Goal: Transaction & Acquisition: Purchase product/service

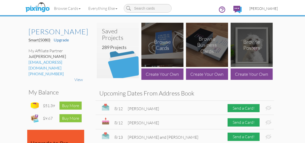
click at [257, 9] on span "[PERSON_NAME]" at bounding box center [264, 8] width 29 height 4
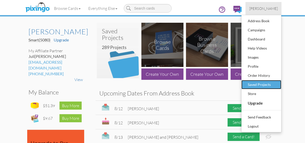
click at [252, 84] on div "Saved Projects" at bounding box center [262, 85] width 30 height 8
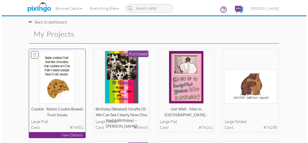
scroll to position [40, 0]
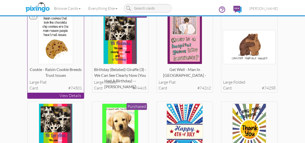
click at [55, 96] on p "View Details" at bounding box center [56, 96] width 57 height 6
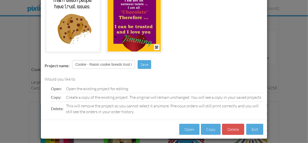
scroll to position [73, 0]
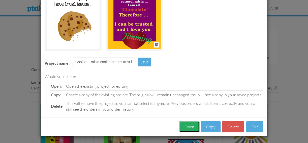
click at [185, 126] on button "Open" at bounding box center [189, 126] width 20 height 11
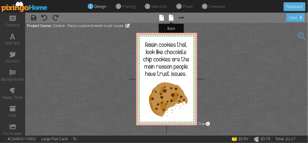
click at [171, 18] on span at bounding box center [171, 18] width 5 height 6
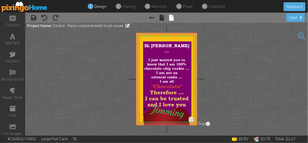
click at [301, 36] on span at bounding box center [302, 36] width 8 height 8
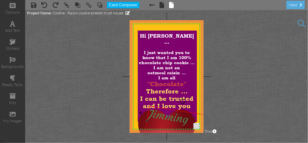
click at [163, 117] on span "Jimming" at bounding box center [168, 116] width 41 height 19
click at [168, 110] on span "Jimming" at bounding box center [168, 116] width 41 height 19
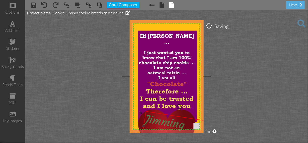
drag, startPoint x: 168, startPoint y: 110, endPoint x: 164, endPoint y: 115, distance: 6.6
click at [164, 115] on span "Jimming" at bounding box center [165, 121] width 41 height 19
click at [178, 105] on div at bounding box center [178, 106] width 7 height 7
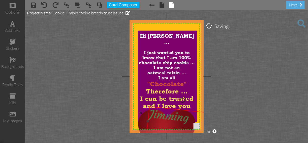
drag, startPoint x: 170, startPoint y: 117, endPoint x: 175, endPoint y: 110, distance: 8.0
click at [175, 110] on span "Jimming" at bounding box center [169, 115] width 41 height 17
click at [308, 83] on html "options add text stickers backgrounds ready texts kits my images × save × undo …" at bounding box center [154, 71] width 308 height 143
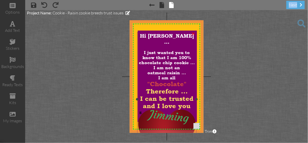
click at [179, 52] on span "I just wanted you to know that I am 100% chocolate chip cookie ... I am not an" at bounding box center [167, 60] width 56 height 20
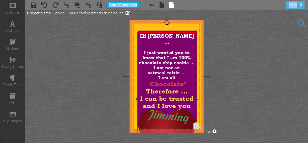
click at [179, 52] on span "I just wanted you to know that I am 100% chocolate chip cookie ... I am not an" at bounding box center [167, 60] width 56 height 20
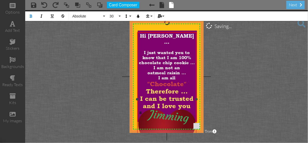
click at [178, 52] on span "I just wanted you to know that I am 100% chocolate chip cookie ... I am not an" at bounding box center [167, 60] width 56 height 20
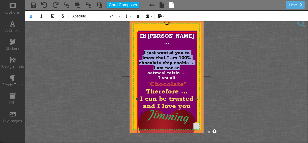
click at [178, 52] on span "I just wanted you to know that I am 100% chocolate chip cookie ... I am not an" at bounding box center [167, 60] width 56 height 20
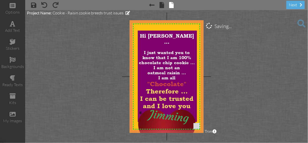
click at [214, 50] on project-studio-wrapper "X X X X X X X X X X X X X X X X X X X X X X X X X X X X X X X X X X X X X X X X…" at bounding box center [166, 76] width 283 height 133
click at [179, 52] on span "I just wanted you to know that I am 100% chocolate chip cookie ... I am not an" at bounding box center [167, 60] width 56 height 20
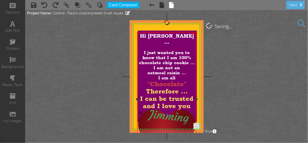
click at [179, 52] on span "I just wanted you to know that I am 100% chocolate chip cookie ... I am not an" at bounding box center [167, 60] width 56 height 20
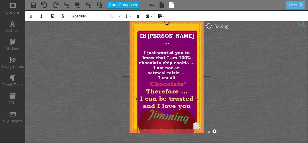
click at [178, 52] on span "I just wanted you to know that I am 100% chocolate chip cookie ... I am not an" at bounding box center [167, 60] width 56 height 20
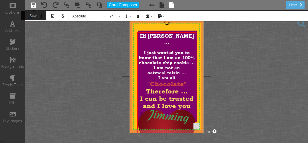
click at [34, 6] on span at bounding box center [33, 5] width 5 height 6
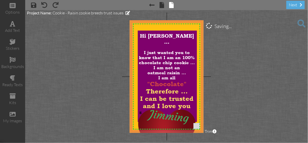
click at [218, 69] on project-studio-wrapper "X X X X X X X X X X X X X X X X X X X X X X X X X X X X X X X X X X X X X X X X…" at bounding box center [166, 76] width 283 height 133
click at [296, 6] on div "next" at bounding box center [296, 5] width 18 height 8
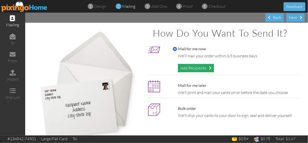
click at [198, 68] on div "Add Recipients" at bounding box center [196, 68] width 36 height 8
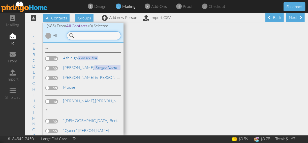
click at [81, 35] on input at bounding box center [94, 35] width 54 height 9
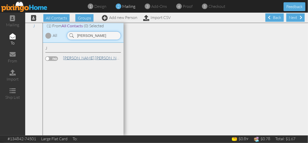
type input "[PERSON_NAME]"
click at [76, 58] on link "[PERSON_NAME], [PERSON_NAME] and Morada Senior Living" at bounding box center [117, 58] width 108 height 6
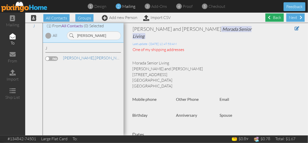
click at [270, 18] on div "Back" at bounding box center [275, 17] width 18 height 8
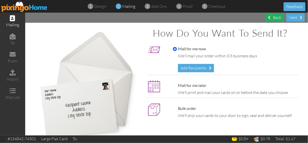
click at [270, 19] on span at bounding box center [269, 17] width 3 height 4
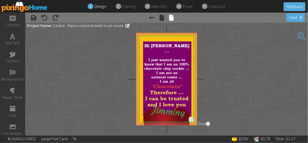
click at [301, 35] on span at bounding box center [302, 36] width 8 height 8
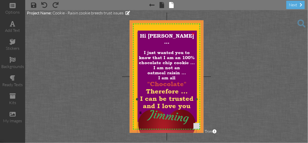
click at [174, 50] on span "I just wanted you to know that I am an 100% chocolate chip cookie ... I am not …" at bounding box center [167, 60] width 56 height 20
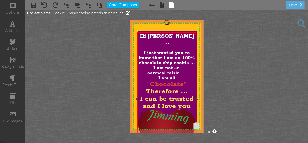
click at [174, 50] on span "I just wanted you to know that I am an 100% chocolate chip cookie ... I am not …" at bounding box center [167, 60] width 56 height 20
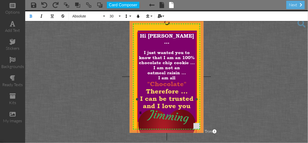
click at [174, 50] on span "I just wanted you to know that I am an 100% chocolate chip cookie ... I am not …" at bounding box center [167, 60] width 56 height 20
click at [181, 70] on span "oatmeal raisin ..." at bounding box center [167, 72] width 39 height 5
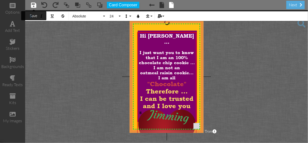
click at [32, 5] on span at bounding box center [33, 5] width 5 height 6
click at [301, 23] on span at bounding box center [302, 23] width 8 height 8
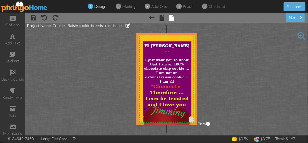
click at [28, 8] on img at bounding box center [24, 6] width 46 height 11
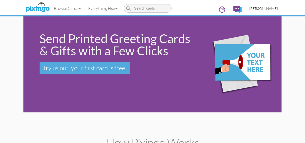
click at [265, 8] on span "[PERSON_NAME]" at bounding box center [264, 8] width 29 height 4
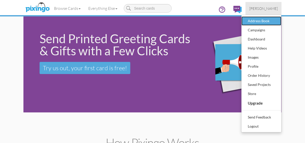
click at [256, 20] on div "Address Book" at bounding box center [262, 21] width 30 height 8
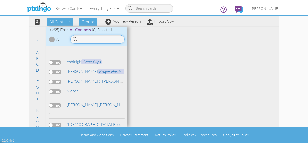
click at [80, 39] on input at bounding box center [97, 39] width 54 height 9
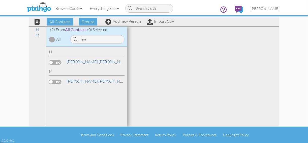
click at [89, 35] on div "law" at bounding box center [97, 38] width 61 height 11
click at [86, 39] on input "law" at bounding box center [97, 39] width 54 height 9
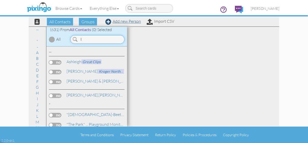
type input "l"
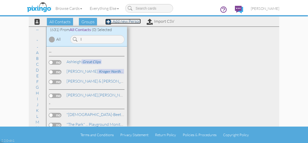
click at [121, 22] on link "Add new Person" at bounding box center [124, 21] width 36 height 5
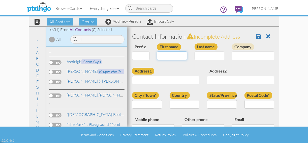
click at [159, 55] on input "First name" at bounding box center [172, 55] width 30 height 9
type input "[PERSON_NAME]"
click at [196, 54] on input "Last name" at bounding box center [210, 55] width 30 height 9
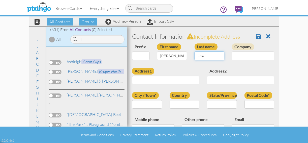
type input "Law"
click at [234, 56] on input "Company" at bounding box center [253, 55] width 42 height 9
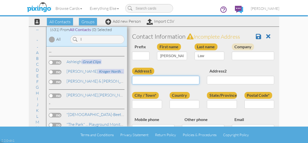
click at [137, 80] on input "Address1" at bounding box center [165, 80] width 67 height 9
type input "[STREET_ADDRESS]"
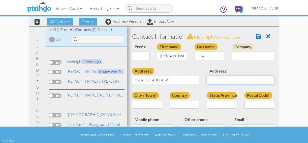
click at [208, 81] on input "Address2" at bounding box center [240, 80] width 67 height 9
type input "A"
type input "P"
type input "Apartment 110B"
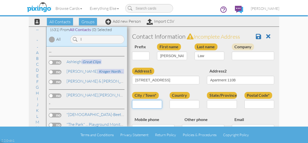
click at [137, 105] on input "City / Town*" at bounding box center [147, 104] width 30 height 9
click at [138, 103] on input "N. [GEOGRAPHIC_DATA]" at bounding box center [147, 104] width 30 height 9
click at [137, 104] on input "N. N. [GEOGRAPHIC_DATA]" at bounding box center [147, 104] width 30 height 9
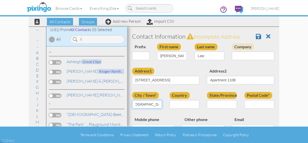
scroll to position [0, 17]
type input "N. N. [GEOGRAPHIC_DATA]"
click at [196, 104] on select "[GEOGRAPHIC_DATA] -------------- [GEOGRAPHIC_DATA] [GEOGRAPHIC_DATA] [GEOGRAPHI…" at bounding box center [185, 104] width 30 height 9
select select "object:9554"
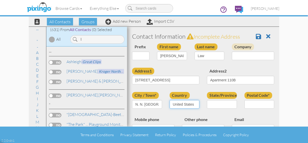
click at [170, 100] on select "[GEOGRAPHIC_DATA] -------------- [GEOGRAPHIC_DATA] [GEOGRAPHIC_DATA] [GEOGRAPHI…" at bounding box center [185, 104] width 30 height 9
click at [232, 104] on select "AA (Military) AE (Military) [US_STATE] [US_STATE] [US_STATE] AP (Military) [US_…" at bounding box center [222, 104] width 30 height 9
select select "object:9852"
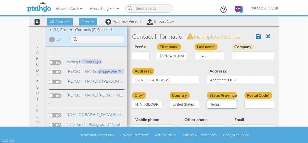
click at [207, 100] on select "AA (Military) AE (Military) [US_STATE] [US_STATE] [US_STATE] AP (Military) [US_…" at bounding box center [222, 104] width 30 height 9
click at [248, 103] on input "Postal Code*" at bounding box center [260, 104] width 30 height 9
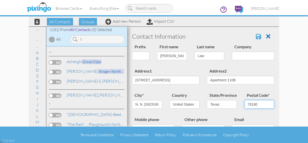
type input "76180"
click at [256, 36] on span at bounding box center [258, 36] width 5 height 6
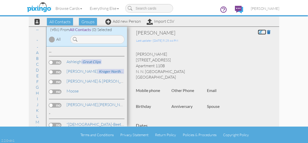
click at [258, 32] on span at bounding box center [260, 32] width 5 height 4
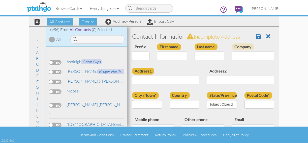
type input "[PERSON_NAME]"
type input "Law"
type input "[STREET_ADDRESS]"
type input "Apartment 110B"
type input "N. N. [GEOGRAPHIC_DATA]"
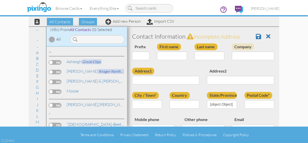
type input "76180"
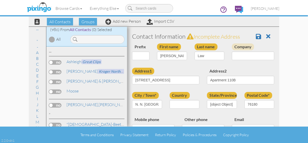
select select "object:3632"
select select "object:3877"
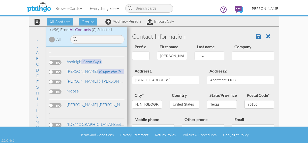
click at [262, 9] on span "[PERSON_NAME]" at bounding box center [265, 8] width 29 height 4
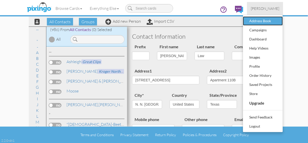
click at [255, 20] on div "Address Book" at bounding box center [263, 21] width 30 height 8
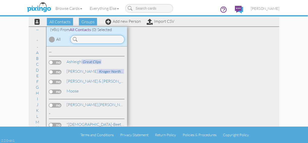
click at [81, 40] on input at bounding box center [97, 39] width 54 height 9
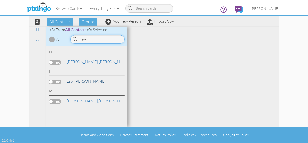
type input "law"
click at [70, 81] on span "Law," at bounding box center [71, 81] width 8 height 5
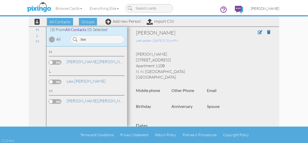
click at [265, 8] on span "[PERSON_NAME]" at bounding box center [265, 8] width 29 height 4
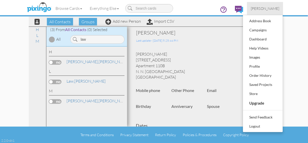
click at [235, 61] on div "Patty Law 7801 N. Richland Blvd. Apartment 110B N. N. North Richland Hills, TX …" at bounding box center [203, 65] width 142 height 29
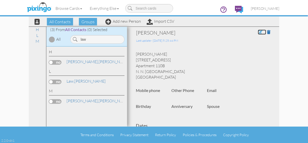
click at [258, 32] on span at bounding box center [260, 32] width 5 height 4
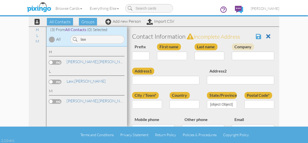
type input "[PERSON_NAME]"
type input "Law"
type input "[STREET_ADDRESS]"
type input "Apartment 110B"
type input "N. N. [GEOGRAPHIC_DATA]"
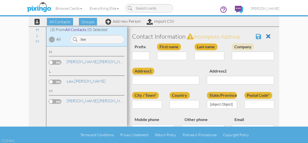
type input "76180"
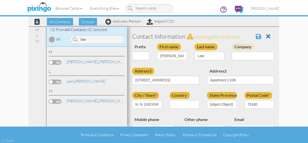
select select "object:3632"
select select "object:3877"
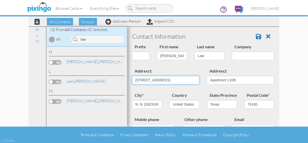
click at [176, 77] on input "[STREET_ADDRESS]" at bounding box center [165, 80] width 67 height 9
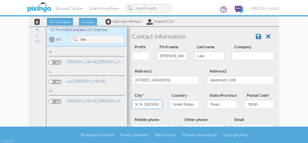
click at [140, 104] on input "N. N. [GEOGRAPHIC_DATA]" at bounding box center [147, 104] width 30 height 9
click at [139, 104] on input "N. North Richland Hills" at bounding box center [147, 104] width 30 height 9
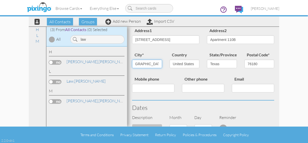
scroll to position [81, 0]
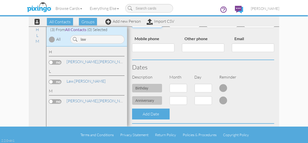
type input "North Richland Hills"
click at [184, 88] on select "1 - Jan 2 - Feb 3 - Mar 4 - Apr 5 - May 6 - Jun 7 - Jul 8 - Aug 9 - Sep 10 - Oc…" at bounding box center [178, 88] width 17 height 9
select select "object:4042"
click at [170, 84] on select "1 - Jan 2 - Feb 3 - Mar 4 - Apr 5 - May 6 - Jun 7 - Jul 8 - Aug 9 - Sep 10 - Oc…" at bounding box center [178, 88] width 17 height 9
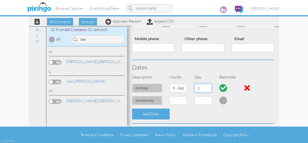
click at [208, 87] on select "1 2 3 4 5 6 7 8 9 10 11 12 13 14 15 16 17 18 19 20 21 22 23 24 25 26 27 28 29 30" at bounding box center [203, 88] width 17 height 9
select select "number:12"
click at [195, 84] on select "1 2 3 4 5 6 7 8 9 10 11 12 13 14 15 16 17 18 19 20 21 22 23 24 25 26 27 28 29 30" at bounding box center [203, 88] width 17 height 9
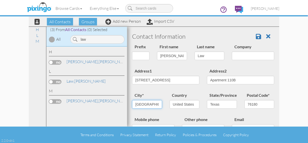
click at [155, 105] on body "Toggle navigation Visit Pixingo Mobile Browse Cards Business Accounting Automot…" at bounding box center [154, 71] width 308 height 143
click at [144, 104] on input "North Richland Hills" at bounding box center [147, 104] width 30 height 9
click at [256, 37] on span at bounding box center [258, 36] width 5 height 6
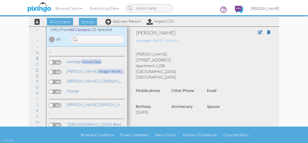
click at [265, 10] on span "[PERSON_NAME]" at bounding box center [265, 8] width 29 height 4
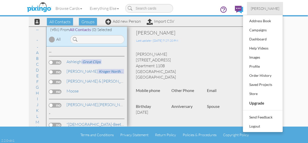
click at [220, 37] on div "Last update - 18 Aug 2025 @ 9:29:20 PM" at bounding box center [189, 39] width 106 height 7
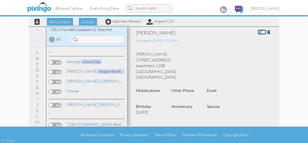
click at [258, 32] on span at bounding box center [260, 32] width 5 height 4
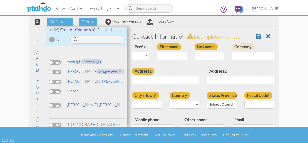
type input "[PERSON_NAME]"
type input "Law"
type input "[STREET_ADDRESS]"
type input "Apartment 110B"
type input "North Richland Hills"
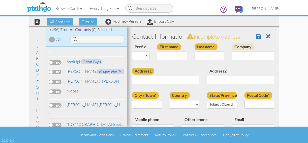
type input "76180"
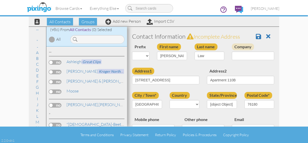
select select "object:3649"
select select "object:3894"
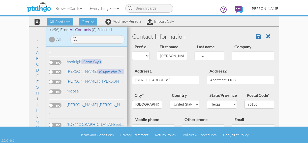
click at [262, 9] on span "[PERSON_NAME]" at bounding box center [265, 8] width 29 height 4
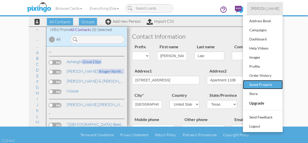
click at [252, 85] on div "Saved Projects" at bounding box center [263, 85] width 30 height 8
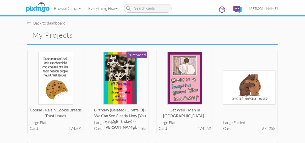
click at [252, 85] on img at bounding box center [249, 87] width 53 height 34
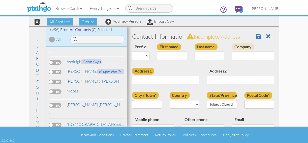
type input "[PERSON_NAME]"
type input "Law"
type input "[STREET_ADDRESS]"
type input "Apartment 110B"
type input "North Richland Hills"
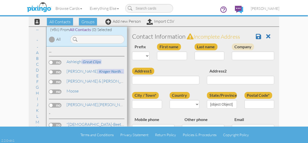
type input "76180"
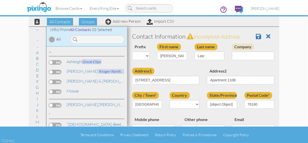
select select "object:3649"
select select "object:3894"
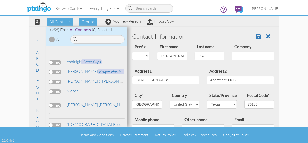
drag, startPoint x: 102, startPoint y: 25, endPoint x: 206, endPoint y: -6, distance: 108.2
click at [206, 0] on html "Toggle navigation Visit Pixingo Mobile Browse Cards Business Accounting Automot…" at bounding box center [154, 71] width 308 height 143
click at [220, 37] on h3 "Contact Information" at bounding box center [203, 36] width 142 height 7
click at [261, 9] on span "[PERSON_NAME]" at bounding box center [265, 8] width 29 height 4
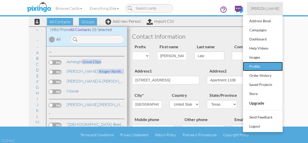
click at [257, 65] on div "Profile" at bounding box center [263, 67] width 30 height 8
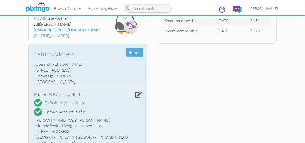
scroll to position [283, 0]
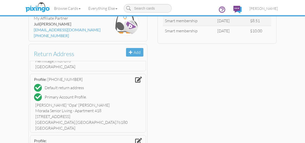
click at [153, 92] on div "Account James B. Skirvin, Jr. Smart (5080) Upgrade jim.skirvin@gmail.com Manage…" at bounding box center [152, 69] width 259 height 245
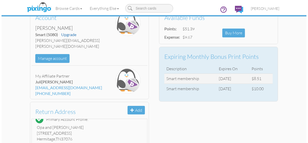
scroll to position [0, 0]
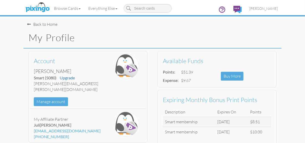
click at [268, 21] on div "Back to Home" at bounding box center [154, 21] width 255 height 11
click at [264, 8] on span "[PERSON_NAME]" at bounding box center [264, 8] width 29 height 4
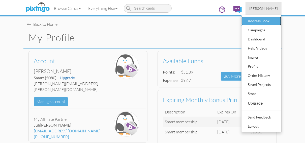
click at [259, 20] on div "Address Book" at bounding box center [262, 21] width 30 height 8
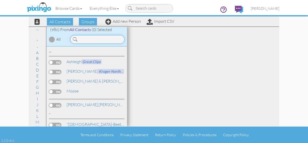
click at [80, 39] on input at bounding box center [97, 39] width 54 height 9
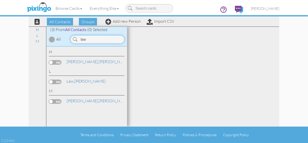
type input "law"
click at [89, 39] on input "law" at bounding box center [97, 39] width 54 height 9
click at [70, 78] on link "Law, Patty" at bounding box center [86, 81] width 40 height 6
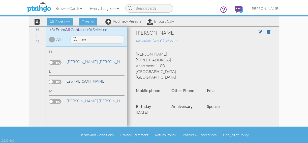
drag, startPoint x: 70, startPoint y: 78, endPoint x: 80, endPoint y: 81, distance: 10.4
click at [80, 81] on link "Law, Patty" at bounding box center [86, 81] width 40 height 6
click at [255, 8] on span "[PERSON_NAME]" at bounding box center [265, 8] width 29 height 4
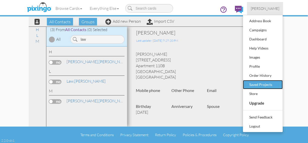
click at [261, 84] on div "Saved Projects" at bounding box center [263, 85] width 30 height 8
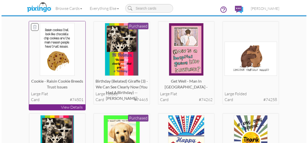
scroll to position [40, 0]
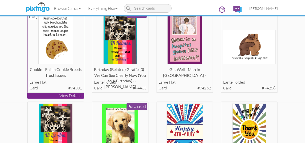
click at [54, 95] on p "View Details" at bounding box center [56, 96] width 57 height 6
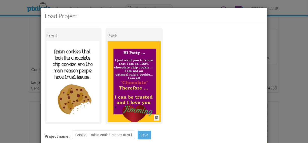
click at [108, 87] on div "back" at bounding box center [134, 76] width 57 height 96
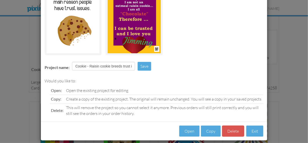
scroll to position [73, 0]
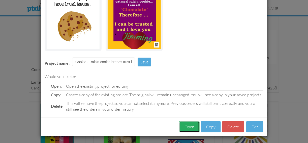
click at [191, 125] on button "Open" at bounding box center [189, 126] width 20 height 11
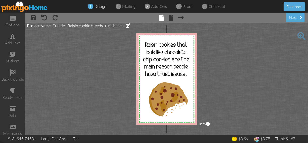
click at [301, 35] on span at bounding box center [302, 36] width 8 height 8
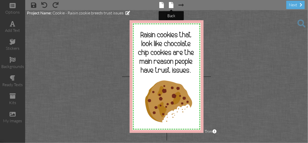
click at [171, 4] on span at bounding box center [171, 5] width 5 height 6
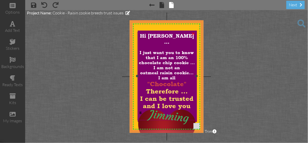
click at [178, 75] on div "I am all" at bounding box center [166, 77] width 57 height 5
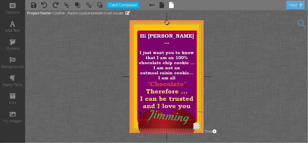
click at [173, 117] on span "Jimming" at bounding box center [169, 115] width 41 height 17
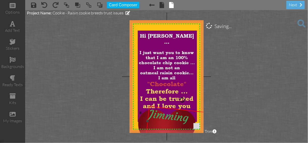
click at [175, 117] on span "Jimming" at bounding box center [169, 115] width 41 height 17
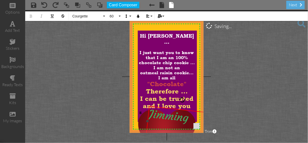
click at [174, 117] on span "Jimming" at bounding box center [169, 115] width 41 height 17
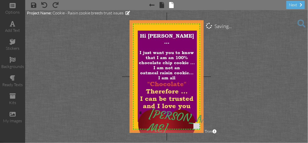
click at [273, 73] on project-studio-wrapper "X X X X X X X X X X X X X X X X X X X X X X X X X X X X X X X X X X X X X X X X…" at bounding box center [166, 76] width 283 height 133
drag, startPoint x: 140, startPoint y: 113, endPoint x: 216, endPoint y: 94, distance: 77.9
click at [216, 94] on project-studio-wrapper "X X X X X X X X X X X X X X X X X X X X X X X X X X X X X X X X X X X X X X X X…" at bounding box center [166, 76] width 283 height 133
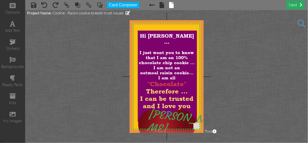
click at [292, 6] on div "next" at bounding box center [296, 5] width 18 height 8
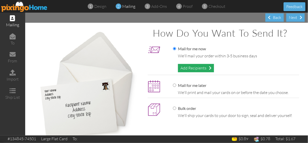
click at [194, 67] on div "Add Recipients" at bounding box center [196, 68] width 36 height 8
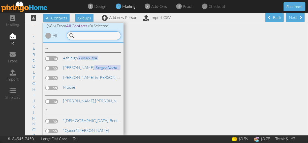
click at [79, 34] on input at bounding box center [94, 35] width 54 height 9
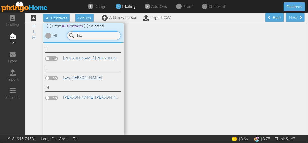
type input "law"
click at [64, 77] on span "Law," at bounding box center [67, 77] width 8 height 5
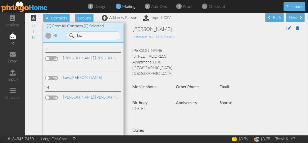
click at [54, 76] on label at bounding box center [51, 78] width 13 height 5
click at [0, 0] on input "checkbox" at bounding box center [0, 0] width 0 height 0
click at [294, 18] on div "Next" at bounding box center [296, 17] width 18 height 8
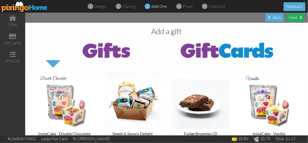
click at [294, 19] on div "Next" at bounding box center [296, 17] width 18 height 8
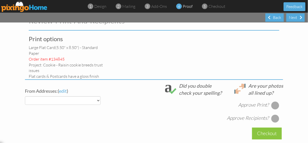
select select "object:13210"
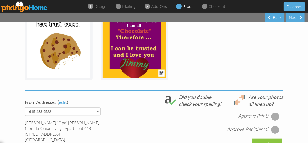
scroll to position [141, 0]
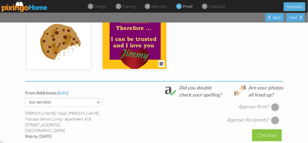
click at [273, 108] on div at bounding box center [276, 107] width 8 height 8
click at [274, 120] on div at bounding box center [276, 120] width 8 height 8
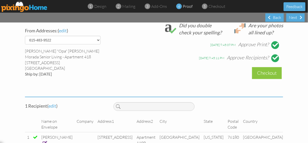
scroll to position [207, 0]
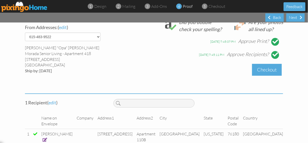
click at [270, 71] on div "Checkout" at bounding box center [267, 70] width 30 height 12
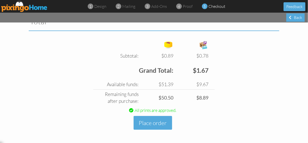
scroll to position [188, 0]
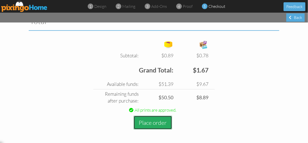
click at [150, 122] on button "Place order" at bounding box center [153, 123] width 39 height 14
